Goal: Contribute content: Add original content to the website for others to see

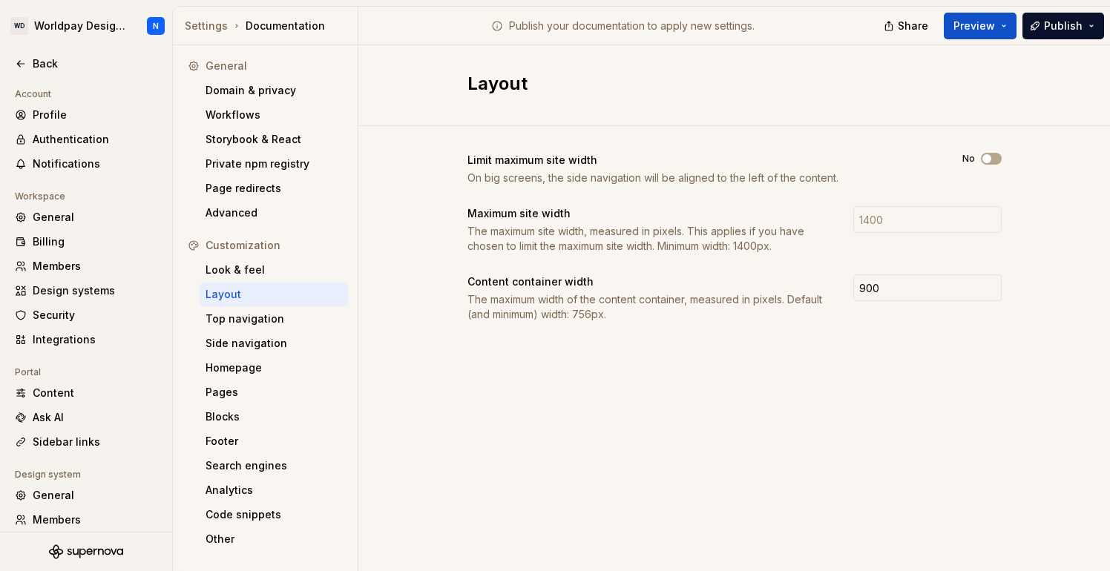
scroll to position [82, 0]
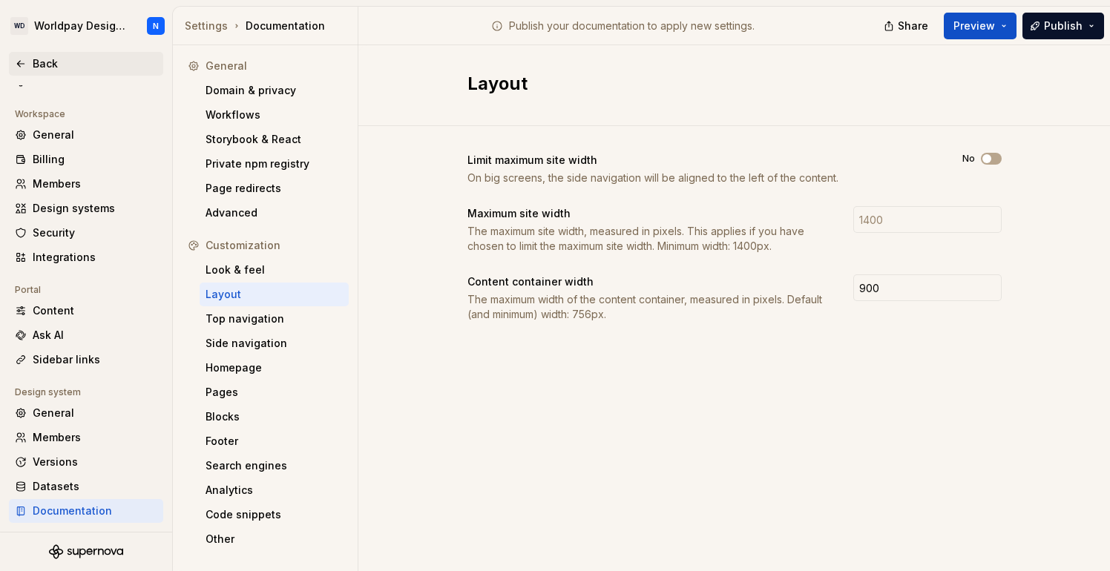
click at [32, 65] on div "Back" at bounding box center [86, 63] width 142 height 15
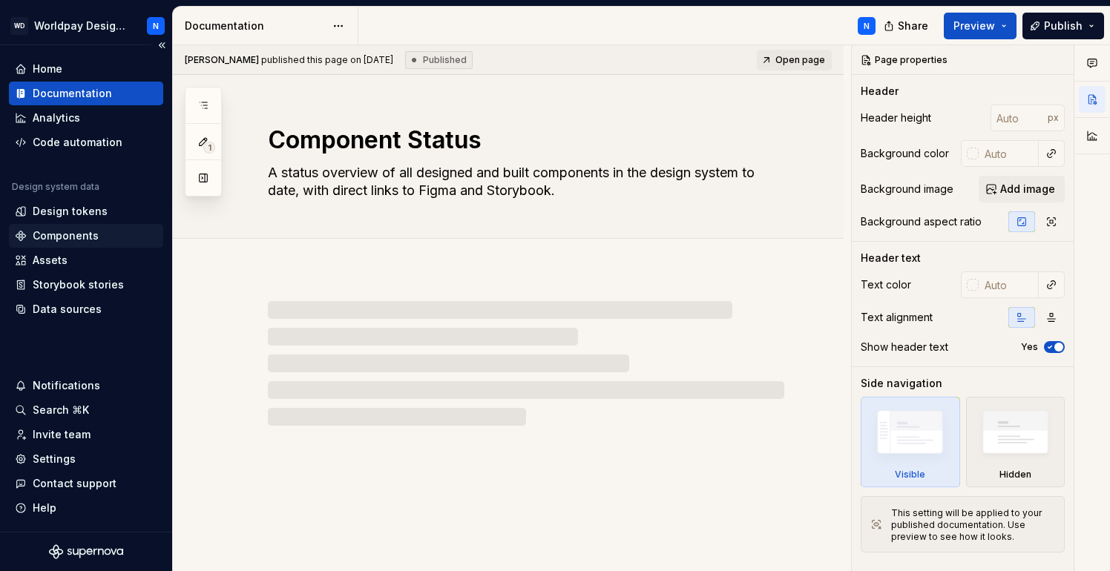
click at [73, 237] on div "Components" at bounding box center [66, 236] width 66 height 15
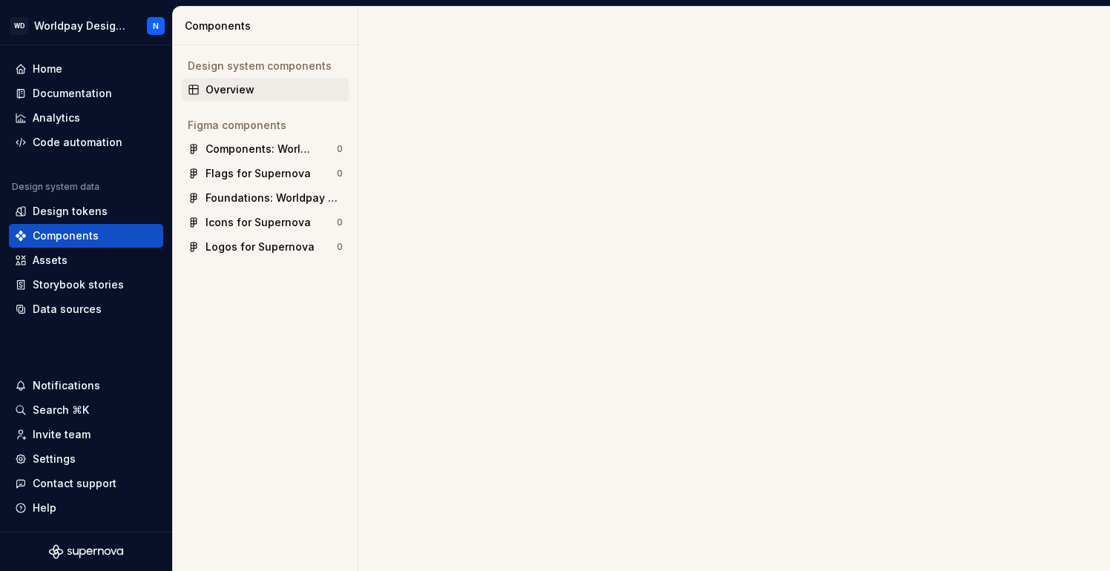
click at [243, 87] on div "Overview" at bounding box center [274, 89] width 137 height 15
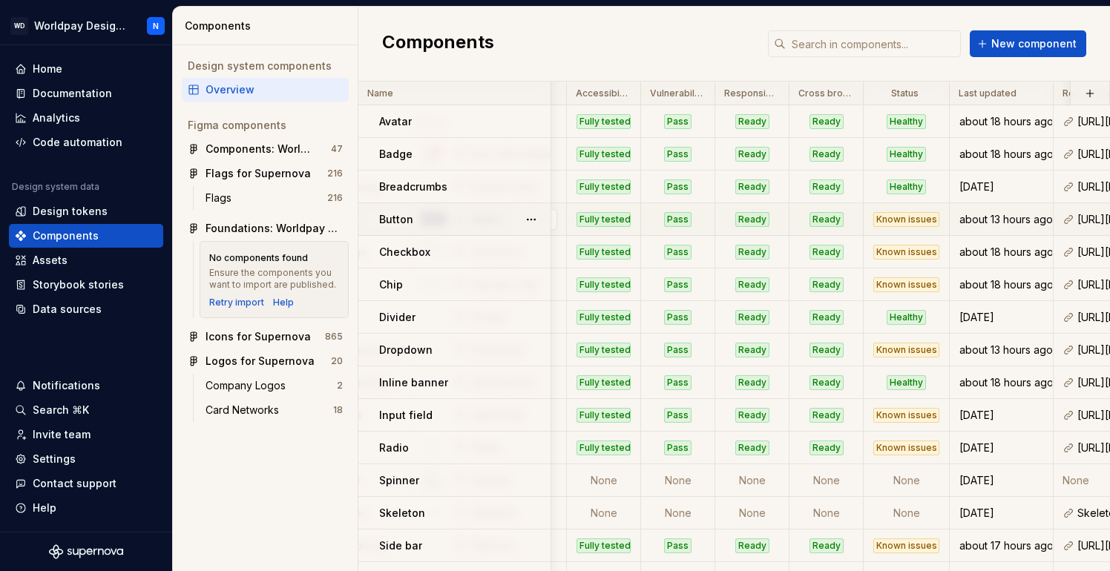
scroll to position [0, 389]
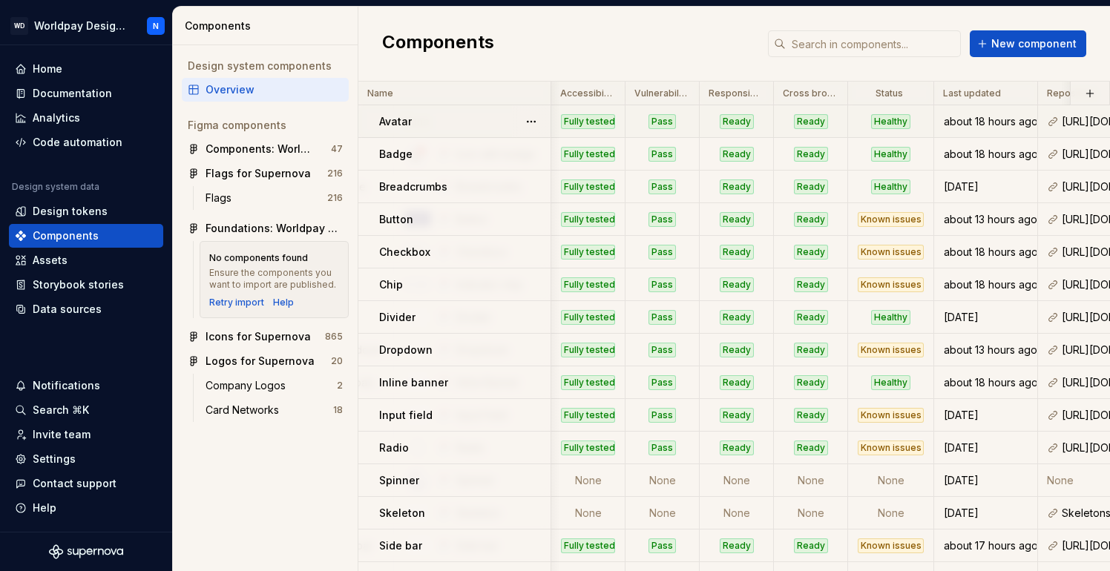
click at [818, 118] on div "Ready" at bounding box center [811, 121] width 34 height 15
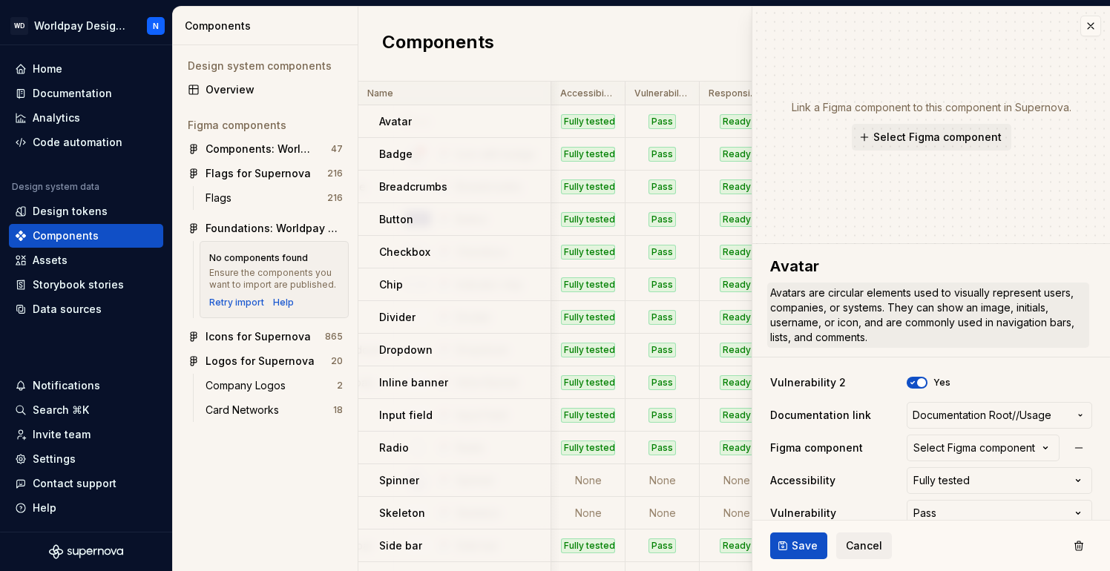
type textarea "*"
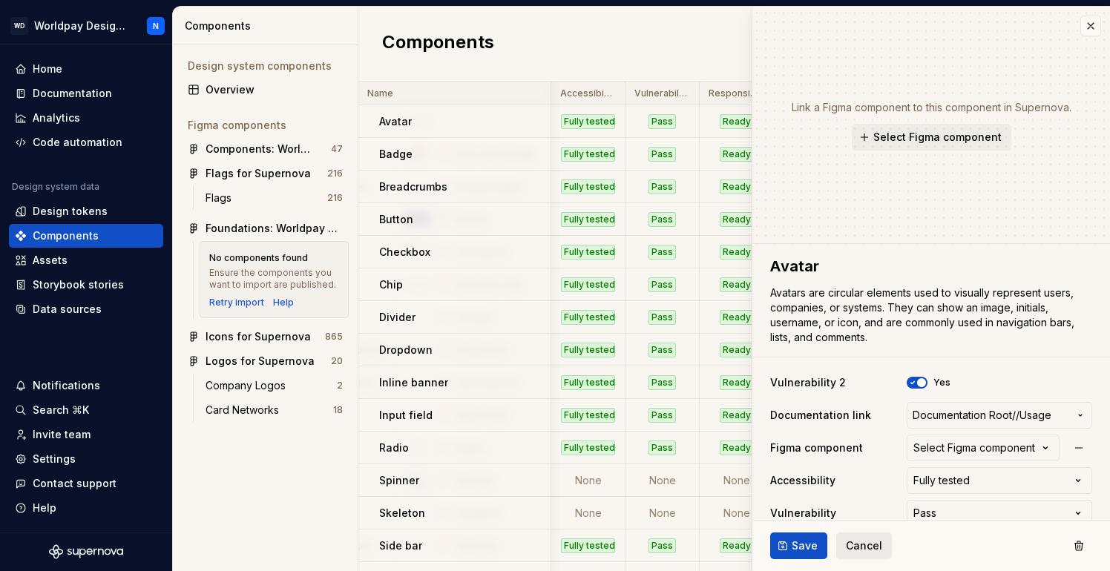
click at [873, 548] on span "Cancel" at bounding box center [864, 546] width 36 height 15
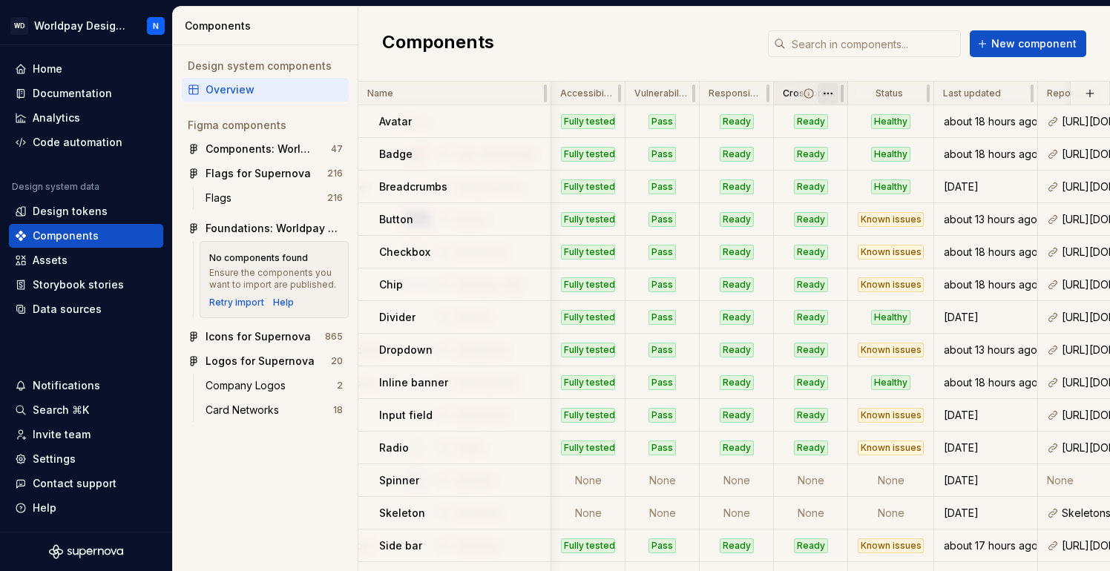
click at [833, 92] on html "WD Worldpay Design System N Home Documentation Analytics Code automation Design…" at bounding box center [555, 285] width 1110 height 571
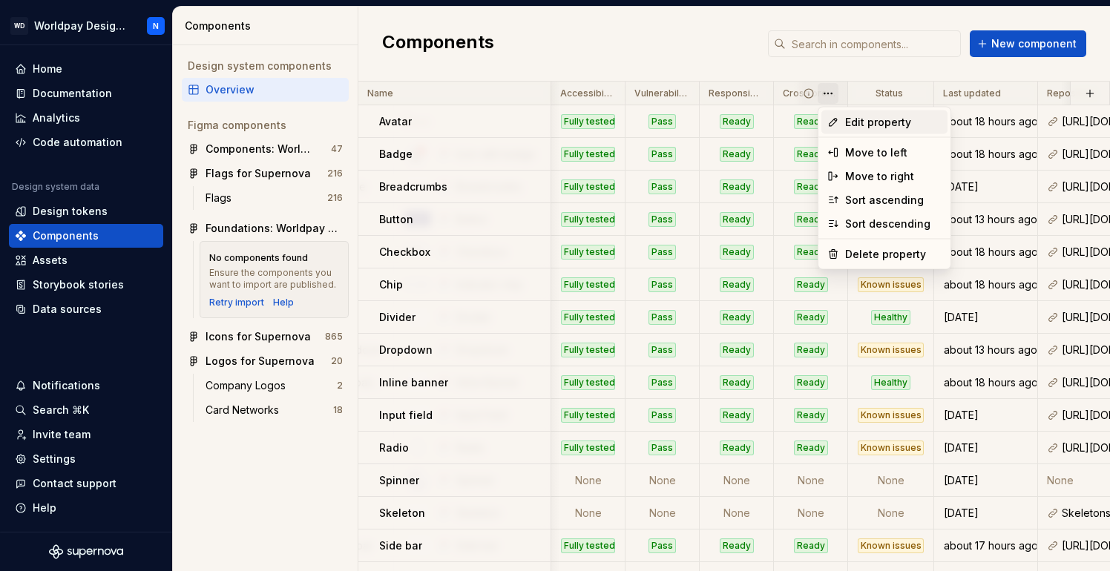
click at [861, 122] on span "Edit property" at bounding box center [893, 122] width 96 height 15
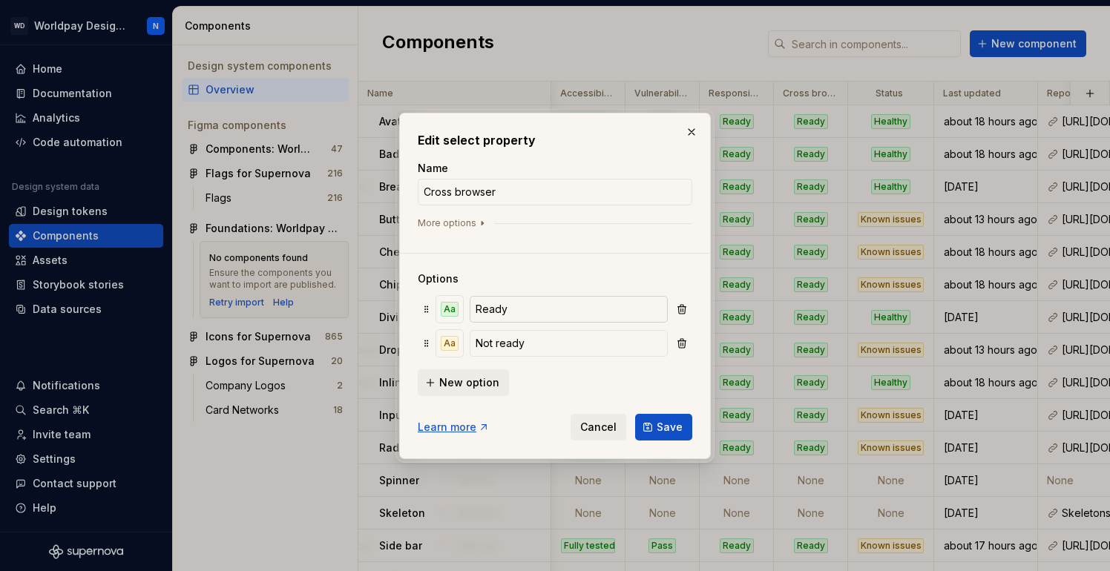
click at [548, 306] on input "Ready" at bounding box center [569, 309] width 198 height 27
drag, startPoint x: 680, startPoint y: 431, endPoint x: 623, endPoint y: 322, distance: 123.1
click at [622, 321] on form "Name Cross browser More options Options Aa Ready* Aa Not ready New option Learn…" at bounding box center [555, 301] width 275 height 280
click at [520, 306] on input "Ready*" at bounding box center [569, 309] width 198 height 27
click at [476, 305] on input "Ready" at bounding box center [569, 309] width 198 height 27
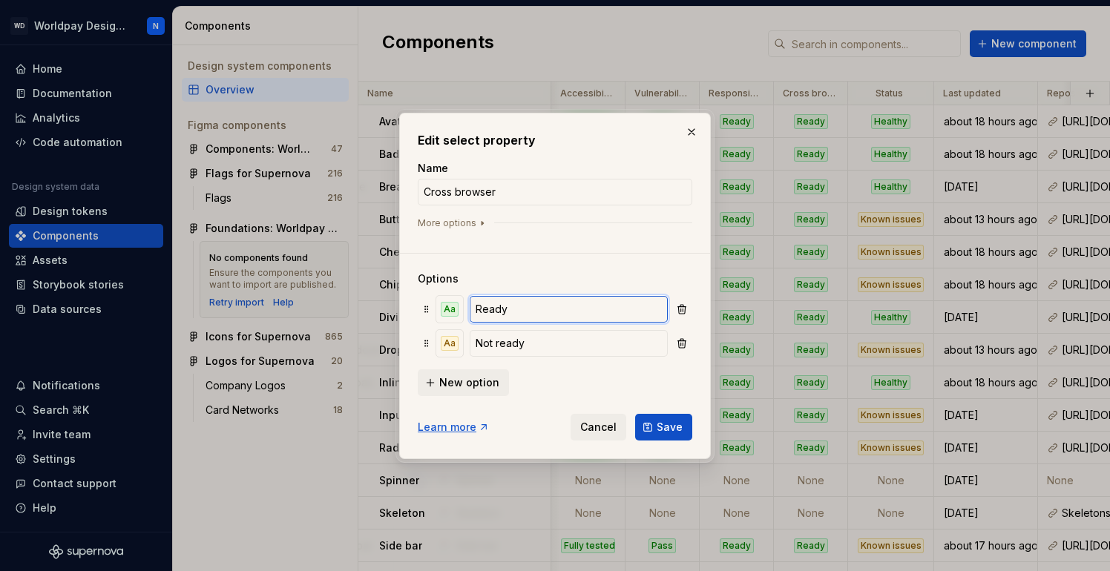
click at [525, 303] on input "Ready" at bounding box center [569, 309] width 198 height 27
type input "Ready*"
click at [677, 421] on span "Save" at bounding box center [670, 427] width 26 height 15
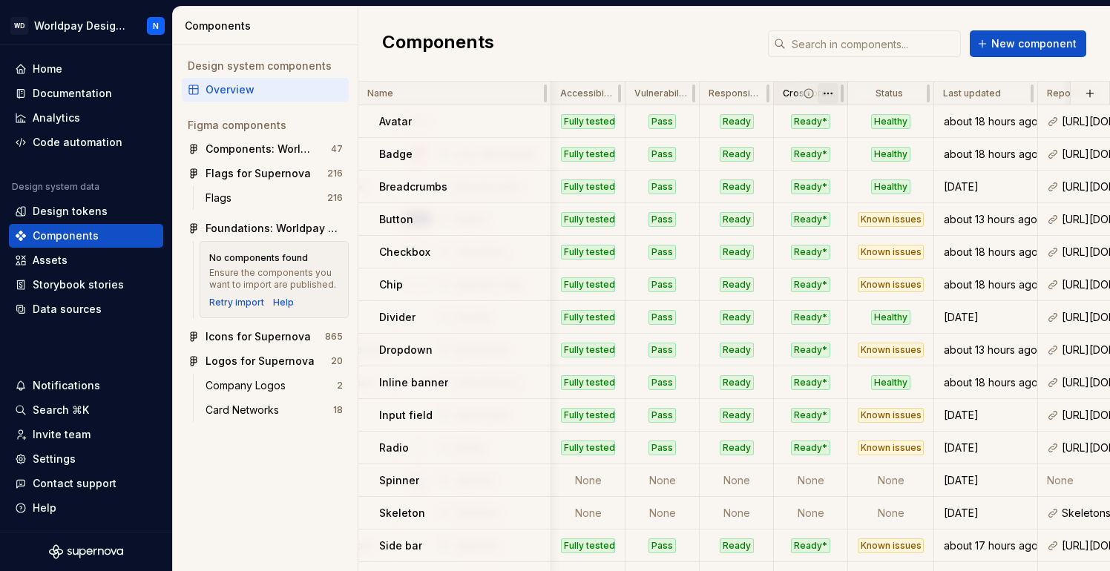
click at [829, 92] on html "WD Worldpay Design System N Home Documentation Analytics Code automation Design…" at bounding box center [555, 285] width 1110 height 571
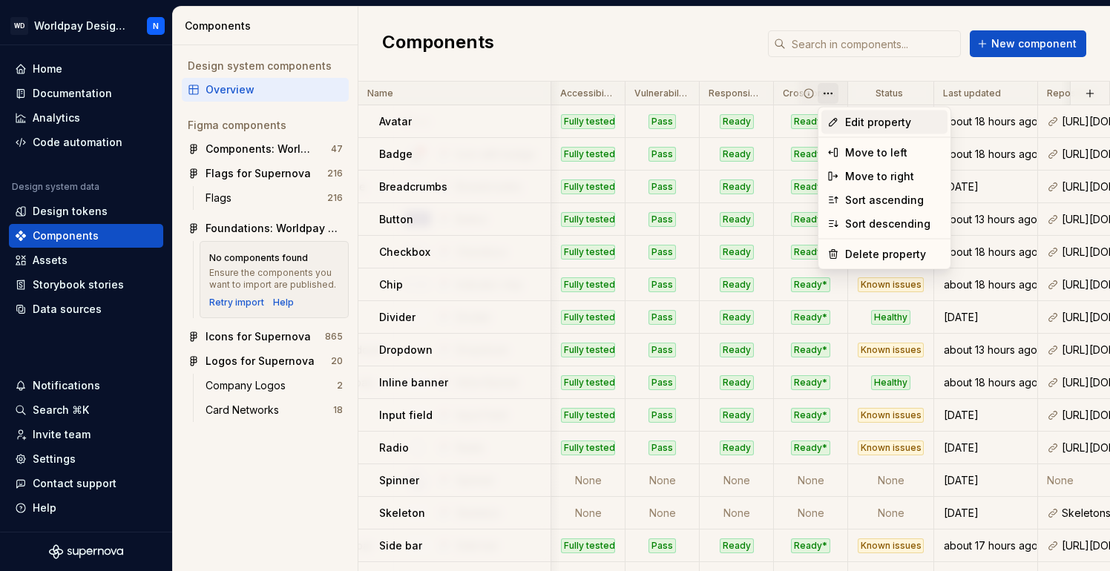
click at [896, 121] on span "Edit property" at bounding box center [893, 122] width 96 height 15
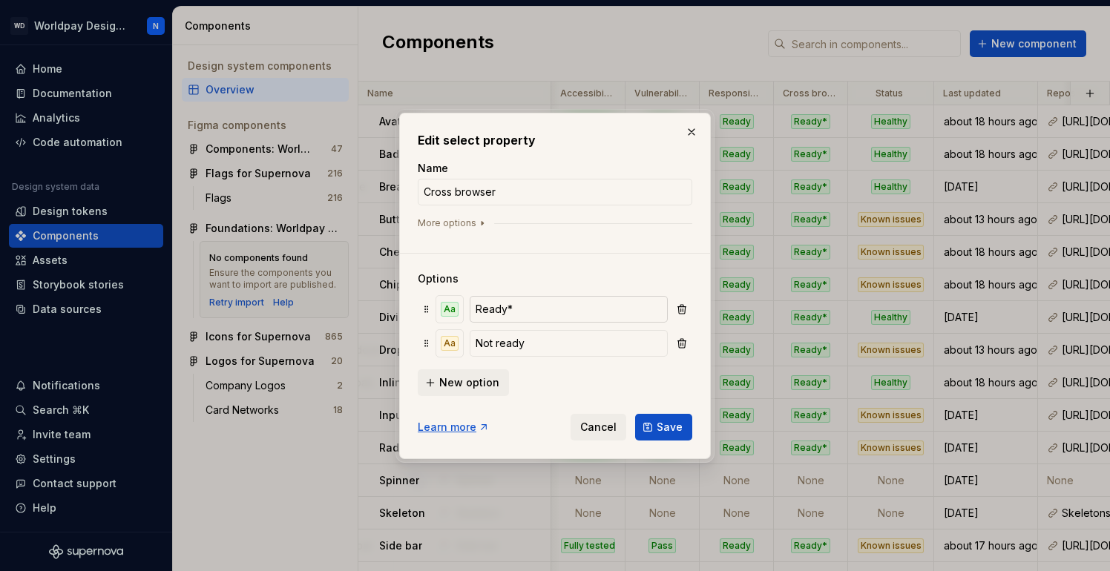
click at [561, 309] on input "Ready*" at bounding box center [569, 309] width 198 height 27
type input "Ready"
click at [669, 429] on span "Save" at bounding box center [670, 427] width 26 height 15
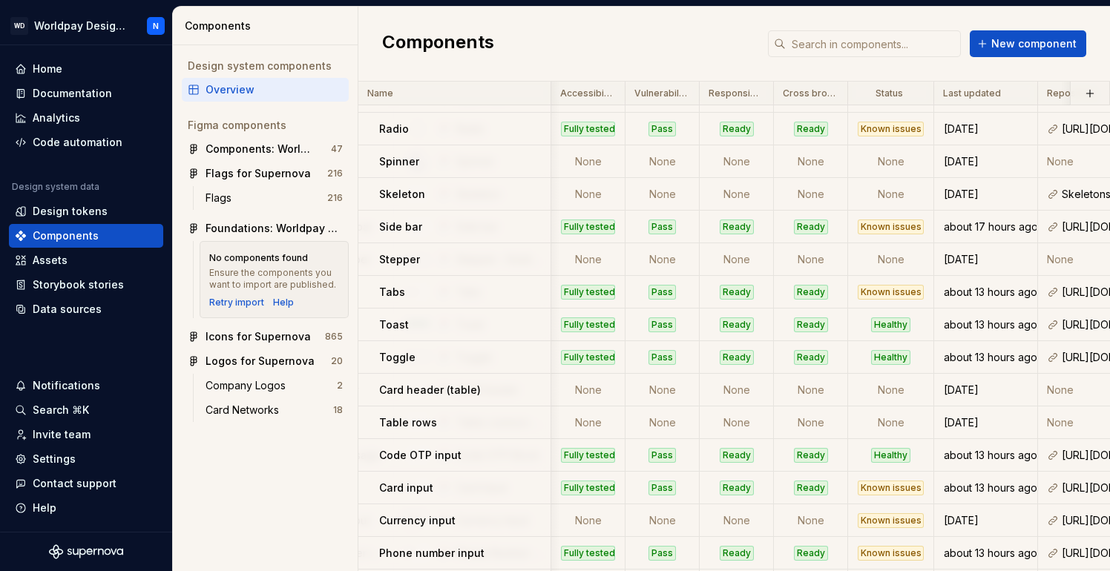
scroll to position [416, 389]
